Goal: Task Accomplishment & Management: Manage account settings

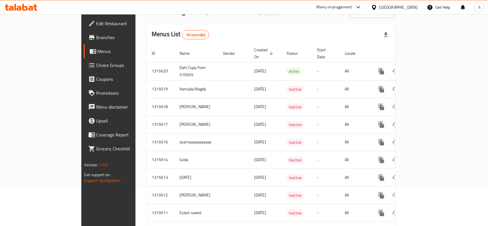
scroll to position [13, 0]
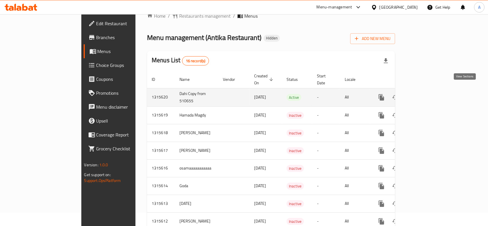
click at [427, 94] on icon "enhanced table" at bounding box center [423, 97] width 7 height 7
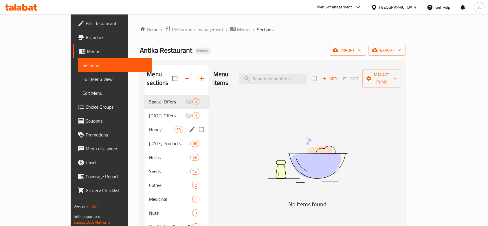
click at [144, 126] on div "Honey 50" at bounding box center [176, 129] width 64 height 14
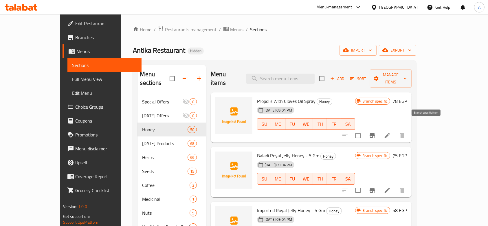
click at [375, 133] on icon "Branch-specific-item" at bounding box center [372, 135] width 5 height 5
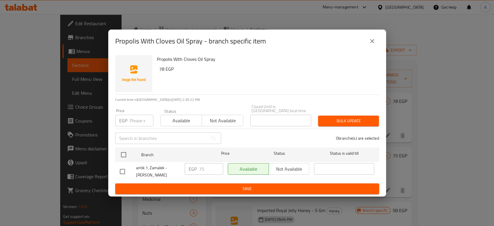
click at [131, 121] on input "number" at bounding box center [142, 121] width 24 height 12
drag, startPoint x: 175, startPoint y: 119, endPoint x: 177, endPoint y: 115, distance: 4.7
click at [176, 119] on span "Available" at bounding box center [181, 120] width 37 height 8
click at [235, 118] on span "Not available" at bounding box center [222, 120] width 37 height 8
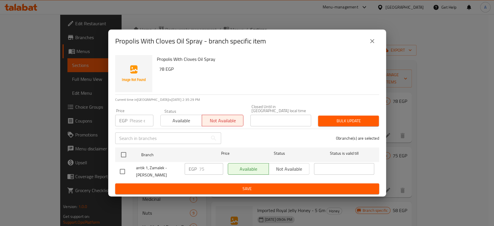
click at [282, 168] on div "Available Not available" at bounding box center [269, 169] width 82 height 12
click at [125, 172] on input "checkbox" at bounding box center [122, 171] width 12 height 12
checkbox input "true"
click at [287, 168] on span "Not available" at bounding box center [289, 169] width 36 height 8
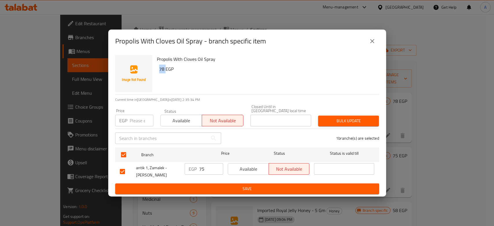
drag, startPoint x: 157, startPoint y: 71, endPoint x: 165, endPoint y: 71, distance: 7.3
click at [165, 71] on div "Propolis With Cloves Oil Spray 78 EGP" at bounding box center [266, 74] width 222 height 42
click at [207, 168] on input "75" at bounding box center [211, 169] width 24 height 12
type input "70"
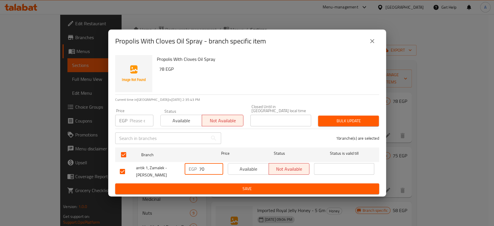
click at [372, 43] on icon "close" at bounding box center [372, 41] width 4 height 4
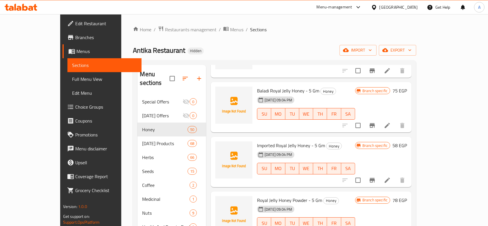
scroll to position [77, 0]
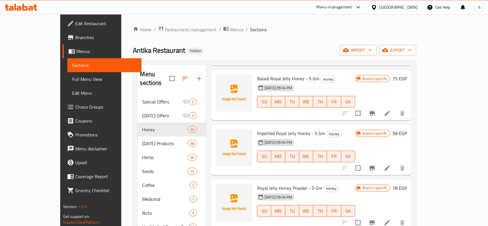
click at [390, 131] on span "Branch specific" at bounding box center [375, 133] width 30 height 5
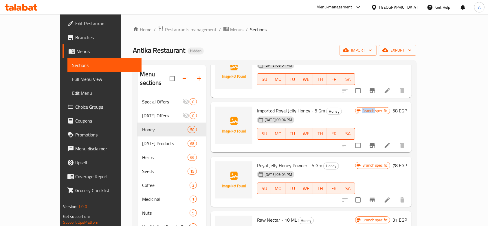
scroll to position [0, 0]
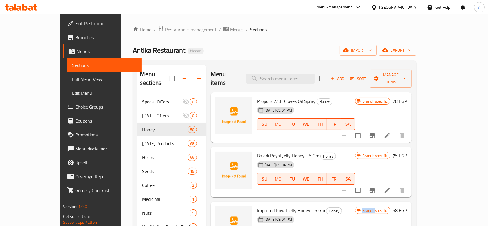
click at [230, 31] on span "Menus" at bounding box center [236, 29] width 13 height 7
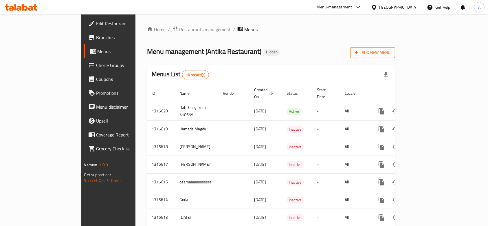
click at [390, 53] on span "Add New Menu" at bounding box center [373, 52] width 36 height 7
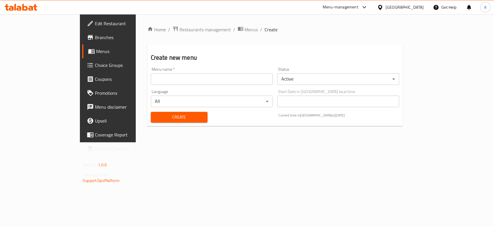
click at [330, 81] on body "​ Menu-management [GEOGRAPHIC_DATA] Get Help A Edit Restaurant Branches Menus C…" at bounding box center [247, 120] width 494 height 212
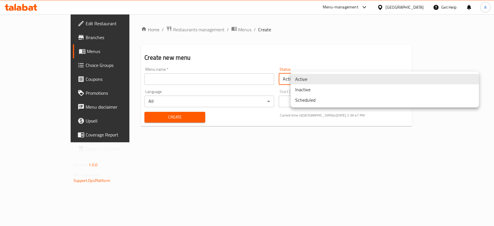
click at [320, 92] on li "Inactive" at bounding box center [385, 89] width 188 height 10
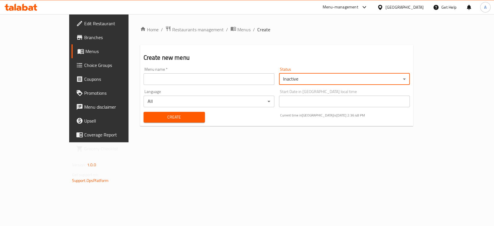
click at [234, 82] on input "text" at bounding box center [209, 79] width 131 height 12
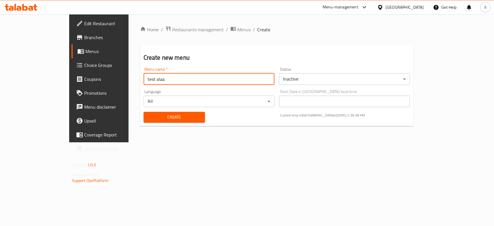
type input "test alaa"
click at [152, 115] on span "Create" at bounding box center [174, 116] width 52 height 7
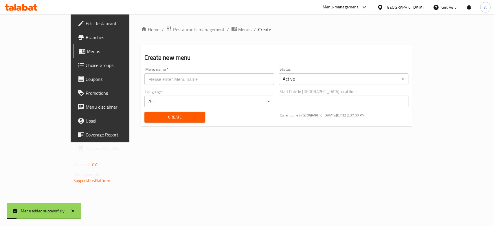
click at [195, 22] on div "Home / Restaurants management / Menus / Create Create new menu Menu name   * Me…" at bounding box center [276, 78] width 294 height 128
click at [195, 24] on div "Home / Restaurants management / Menus / Create Create new menu Menu name   * Me…" at bounding box center [276, 78] width 294 height 128
click at [195, 36] on div "Home / Restaurants management / Menus / Create Create new menu Menu name   * Me…" at bounding box center [276, 78] width 271 height 105
click at [238, 26] on span "Menus" at bounding box center [244, 29] width 13 height 7
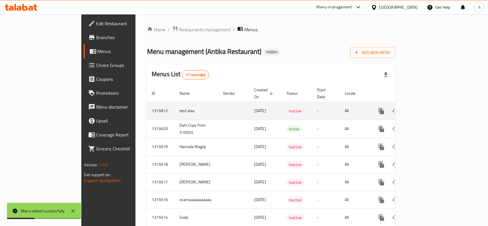
click at [430, 104] on link "enhanced table" at bounding box center [423, 111] width 14 height 14
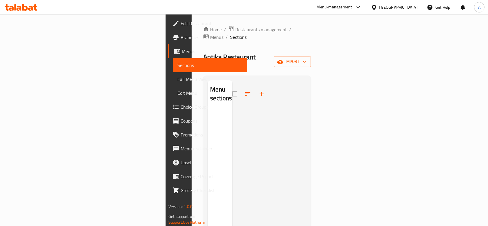
click at [177, 77] on span "Full Menu View" at bounding box center [209, 79] width 65 height 7
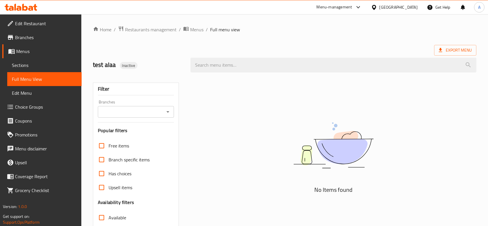
click at [163, 115] on div "Branches" at bounding box center [136, 112] width 76 height 12
click at [168, 112] on icon "Open" at bounding box center [167, 111] width 3 height 1
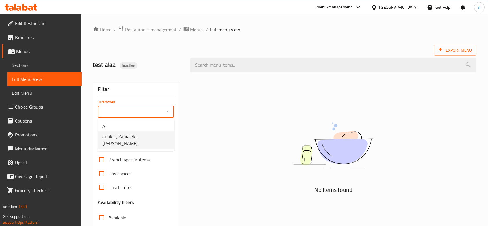
click at [159, 133] on span "antik 1, Zamalek - [PERSON_NAME]" at bounding box center [135, 140] width 67 height 14
type input "antik 1, Zamalek - [PERSON_NAME]"
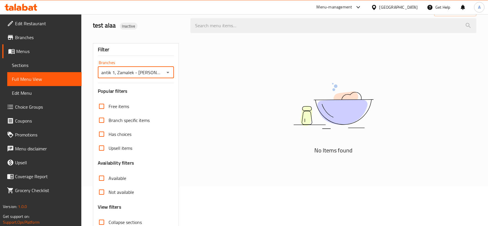
scroll to position [82, 0]
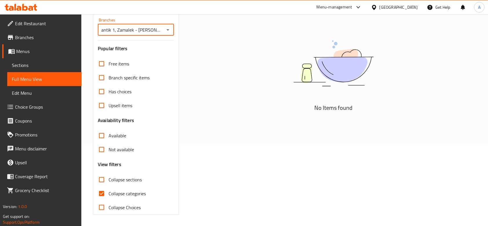
click at [37, 106] on span "Choice Groups" at bounding box center [46, 106] width 62 height 7
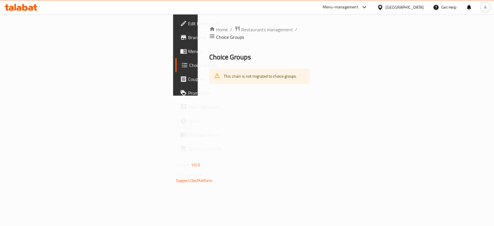
click at [188, 135] on span "Coverage Report" at bounding box center [219, 134] width 63 height 7
